Goal: Task Accomplishment & Management: Manage account settings

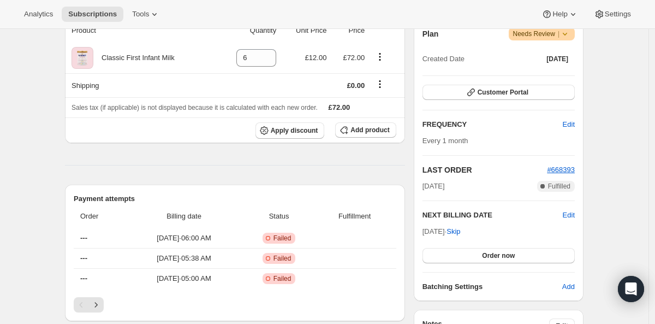
scroll to position [304, 0]
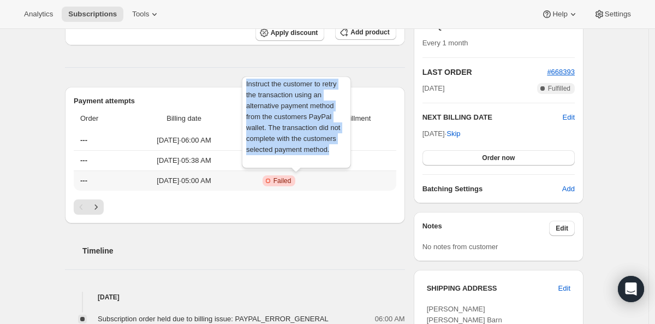
drag, startPoint x: 272, startPoint y: 155, endPoint x: 244, endPoint y: 88, distance: 72.4
click at [244, 88] on div "Instruct the customer to retry the transaction using an alternative payment met…" at bounding box center [297, 124] width 114 height 100
copy span "Instruct the customer to retry the transaction using an alternative payment met…"
